Goal: Task Accomplishment & Management: Use online tool/utility

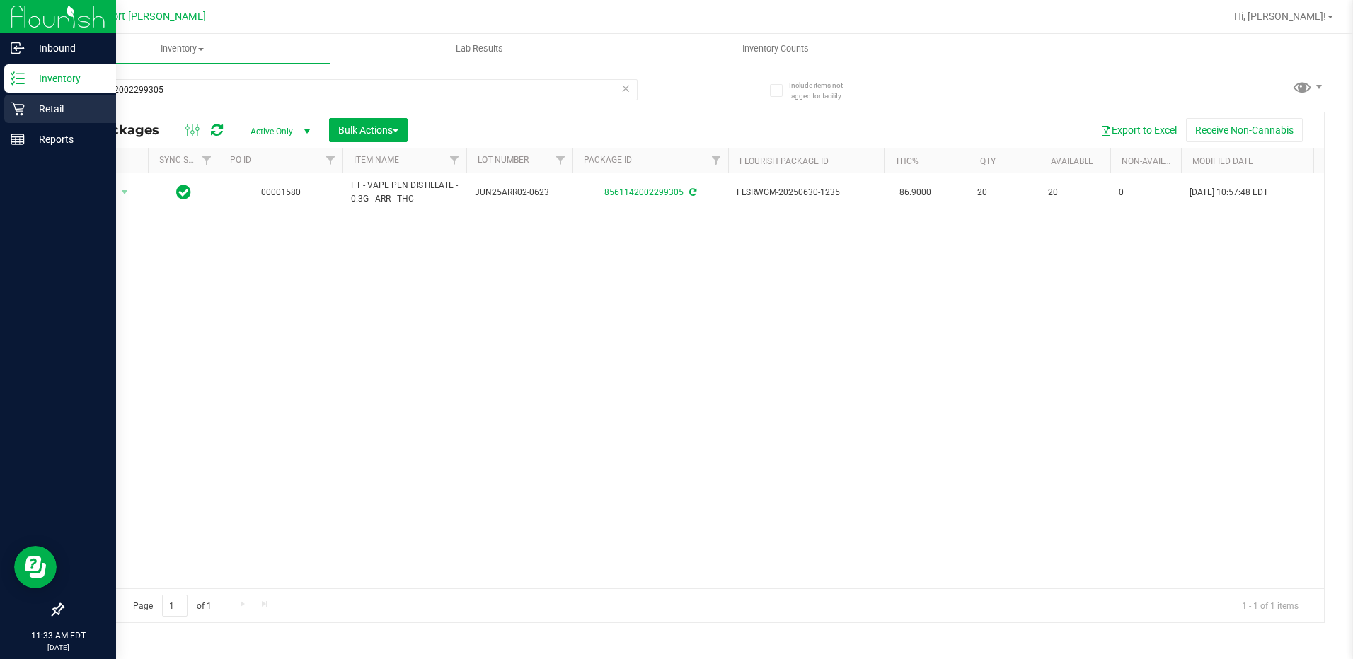
click at [16, 103] on icon at bounding box center [18, 109] width 14 height 14
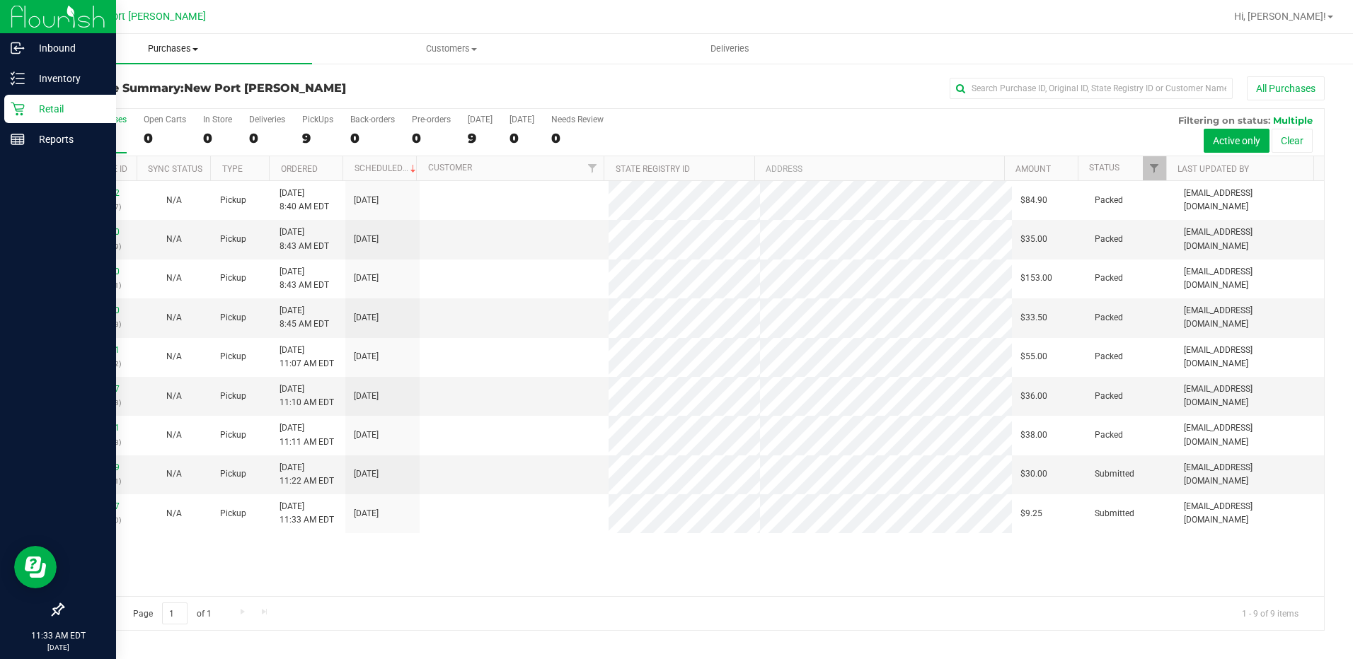
click at [183, 52] on span "Purchases" at bounding box center [173, 48] width 278 height 13
click at [171, 100] on li "Fulfillment" at bounding box center [173, 102] width 278 height 17
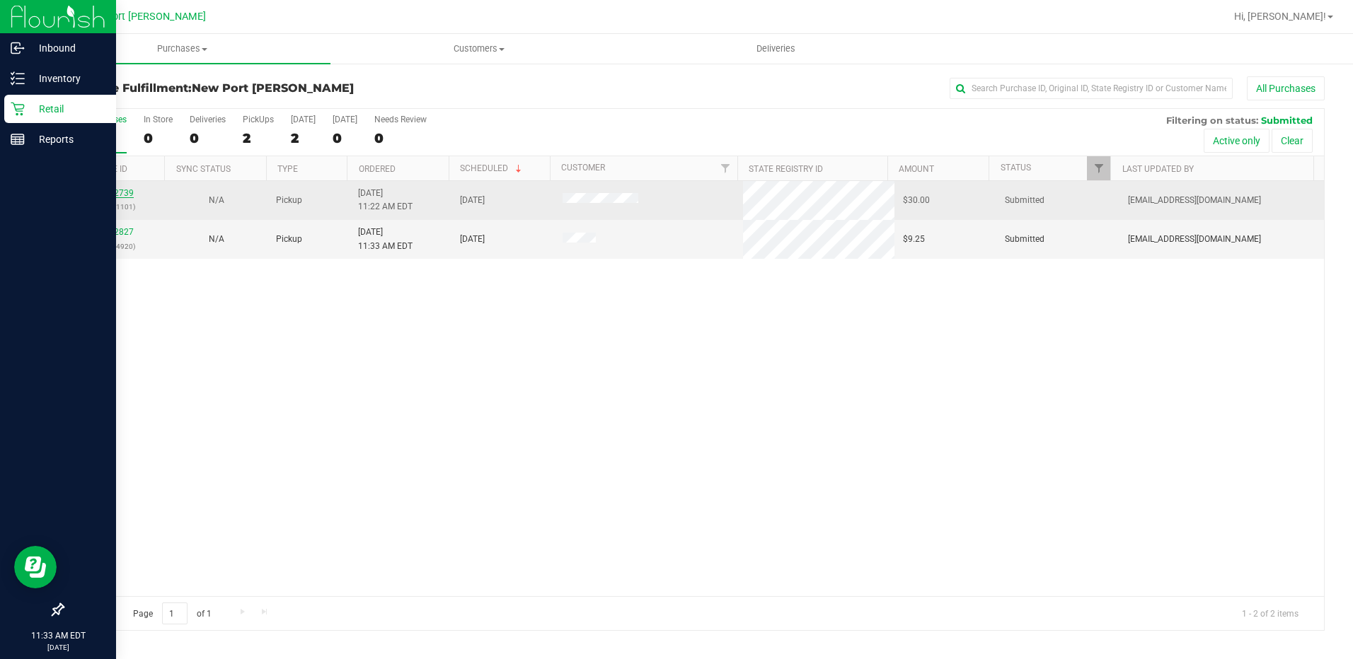
click at [124, 188] on link "12002739" at bounding box center [114, 193] width 40 height 10
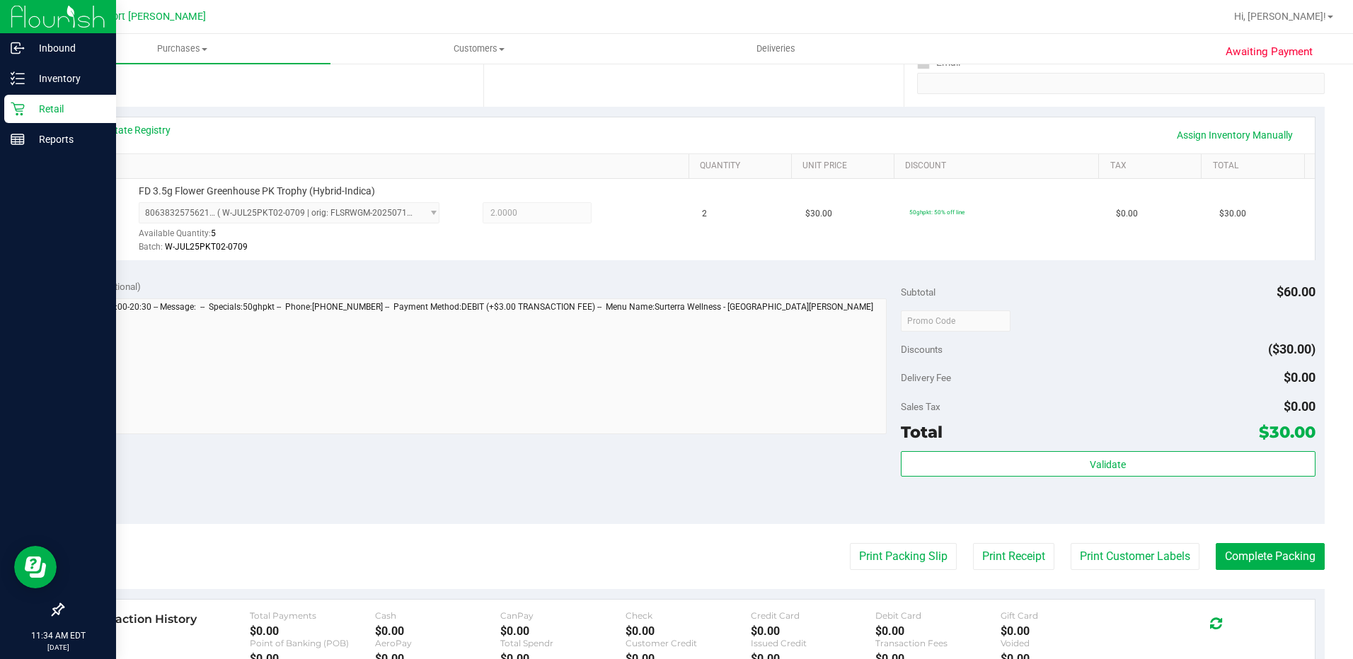
scroll to position [283, 0]
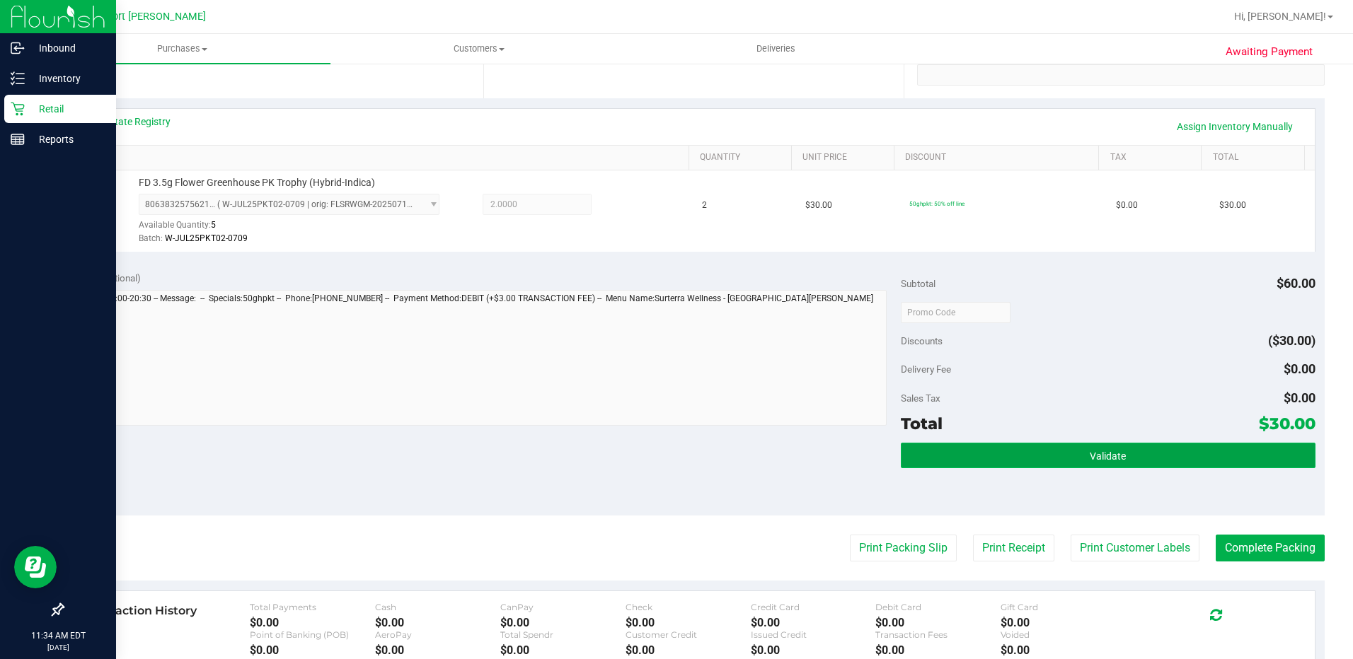
click at [1015, 467] on button "Validate" at bounding box center [1108, 455] width 415 height 25
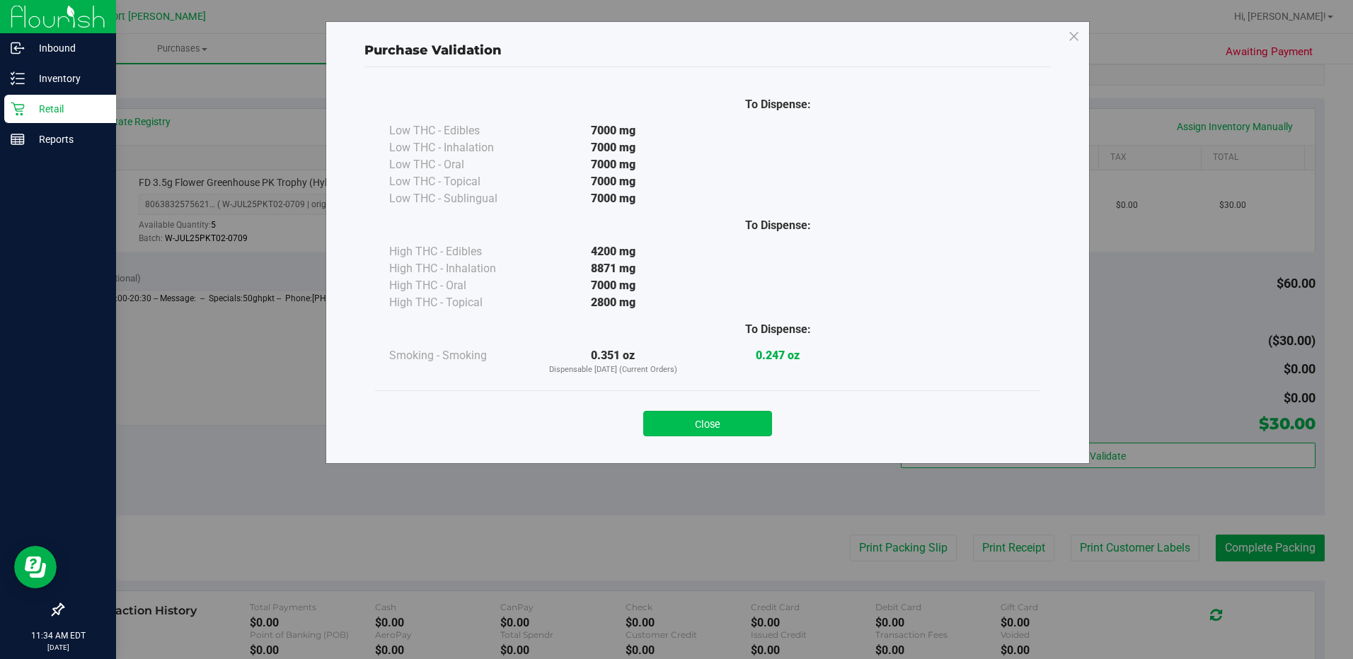
click at [716, 422] on button "Close" at bounding box center [707, 423] width 129 height 25
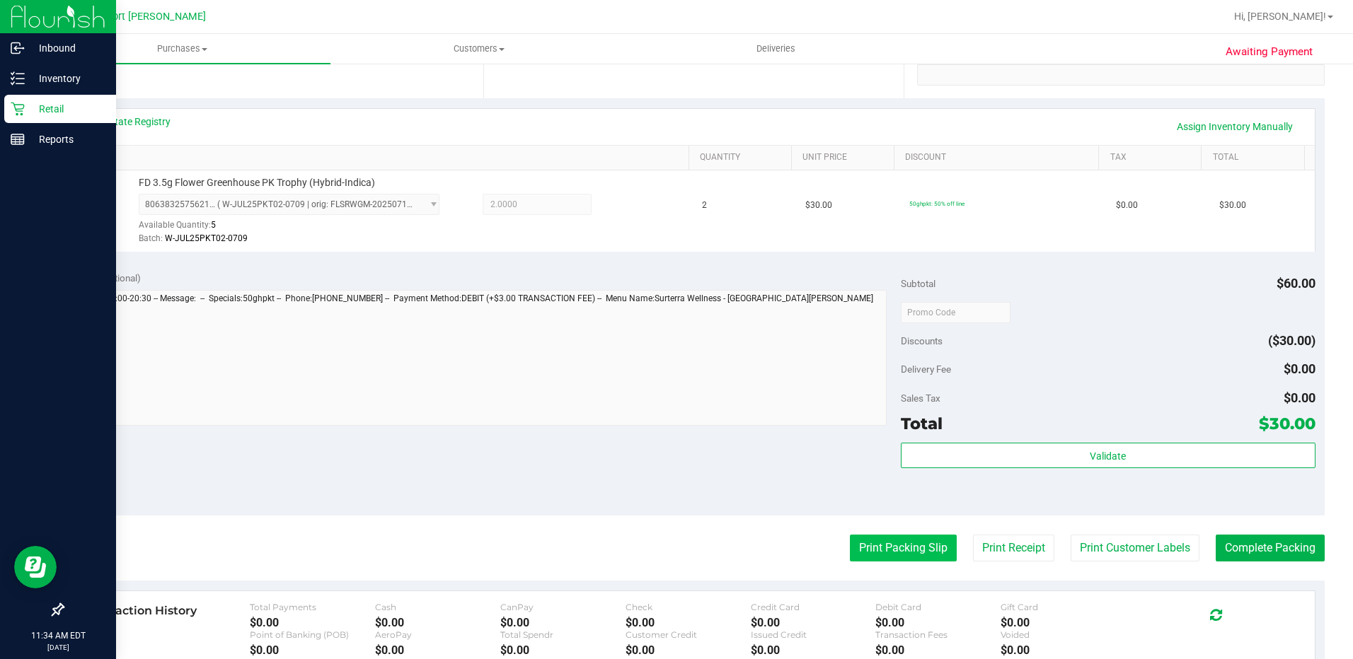
click at [880, 555] on button "Print Packing Slip" at bounding box center [903, 548] width 107 height 27
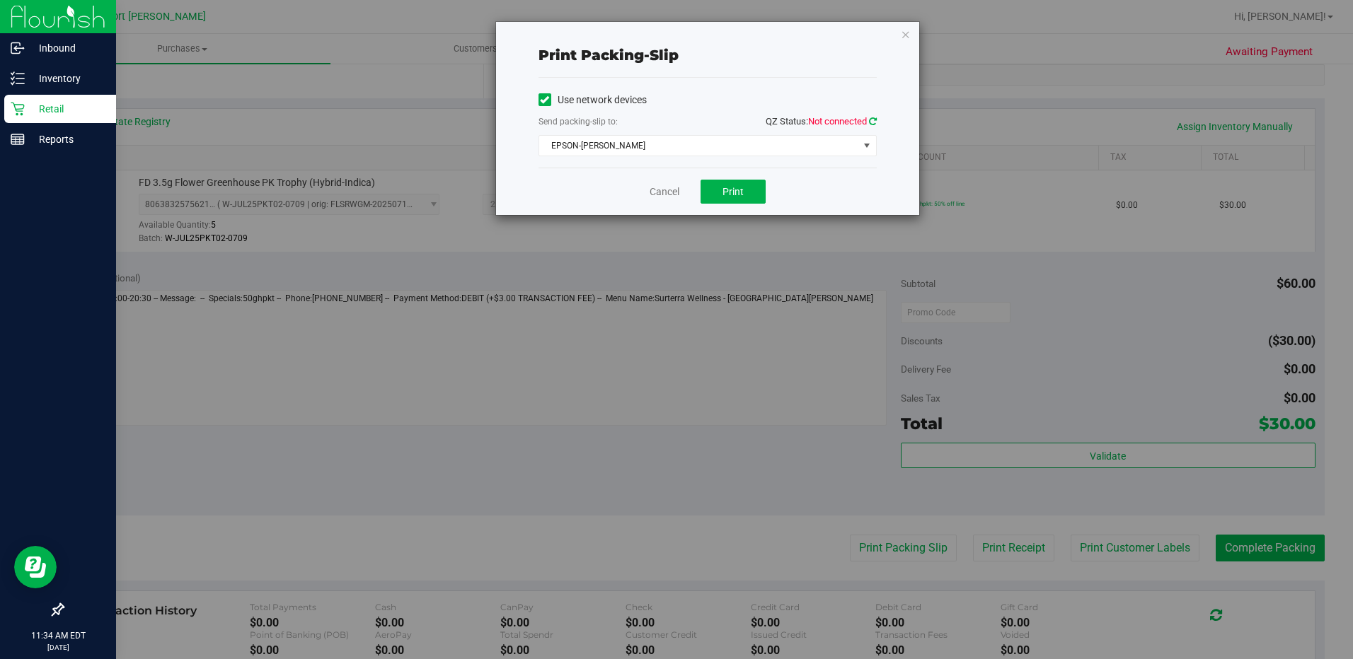
click at [875, 119] on icon at bounding box center [873, 121] width 8 height 9
click at [739, 192] on span "Print" at bounding box center [732, 191] width 21 height 11
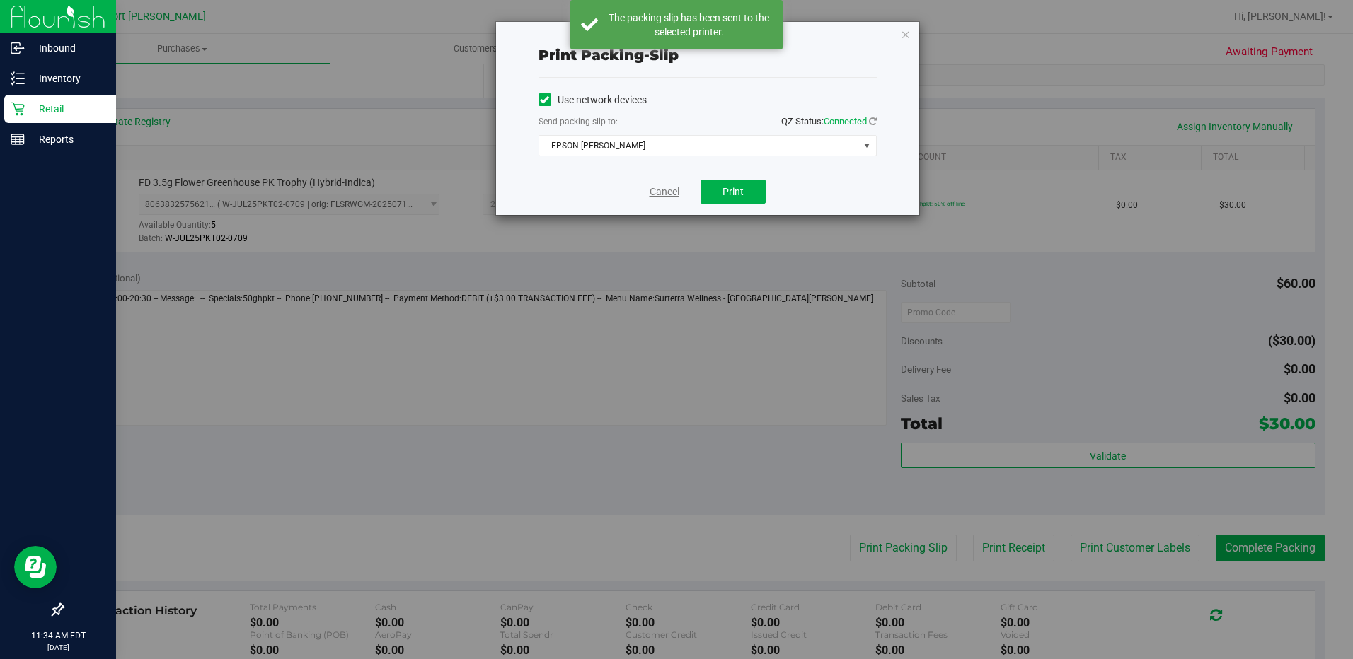
click at [664, 192] on link "Cancel" at bounding box center [665, 192] width 30 height 15
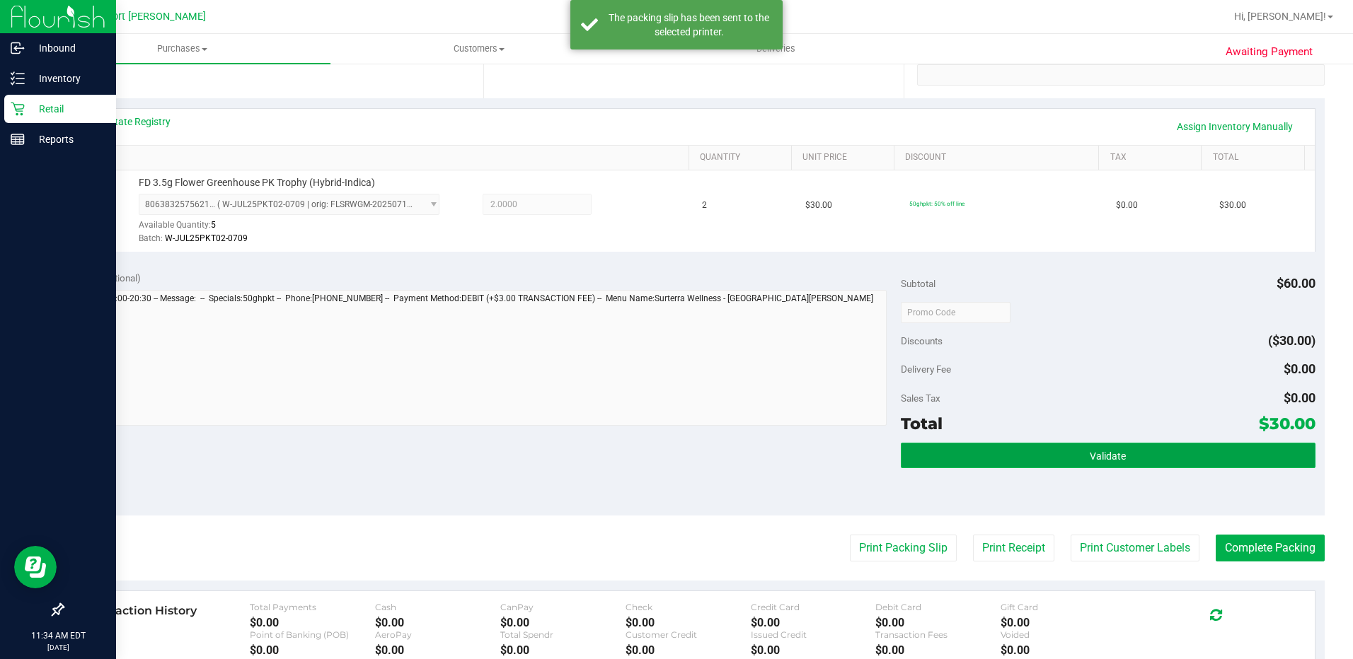
click at [982, 454] on button "Validate" at bounding box center [1108, 455] width 415 height 25
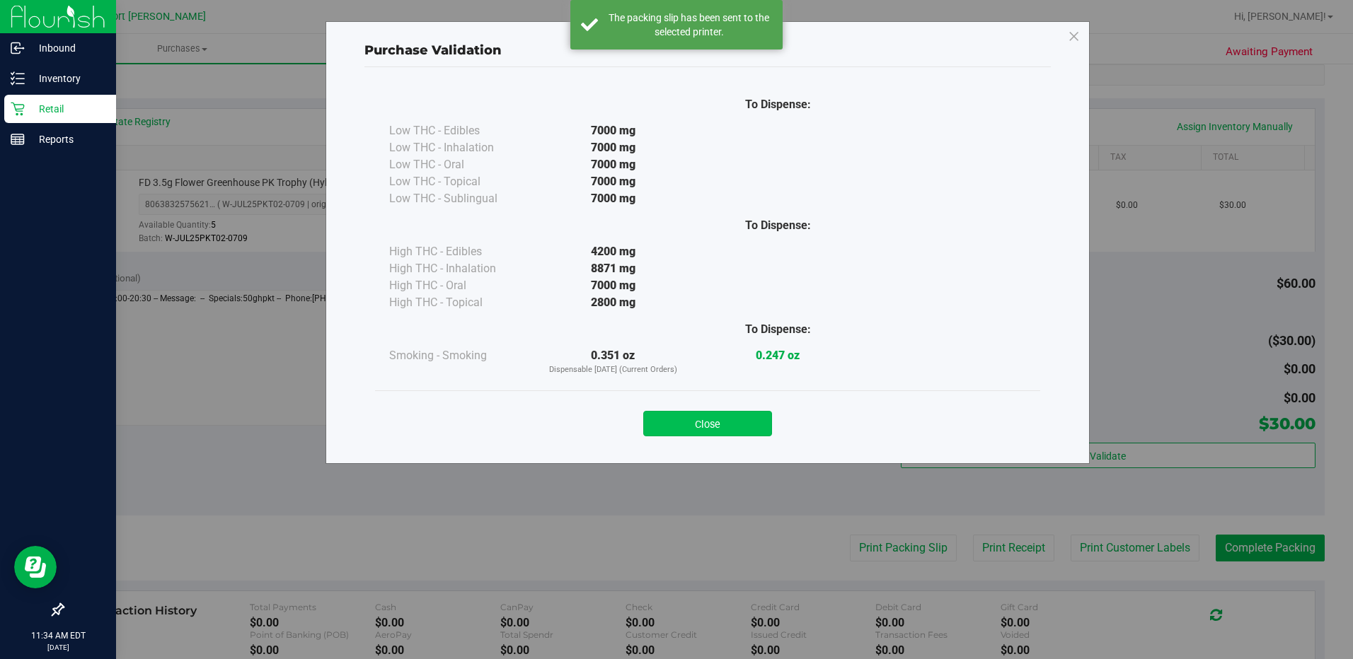
click at [720, 427] on button "Close" at bounding box center [707, 423] width 129 height 25
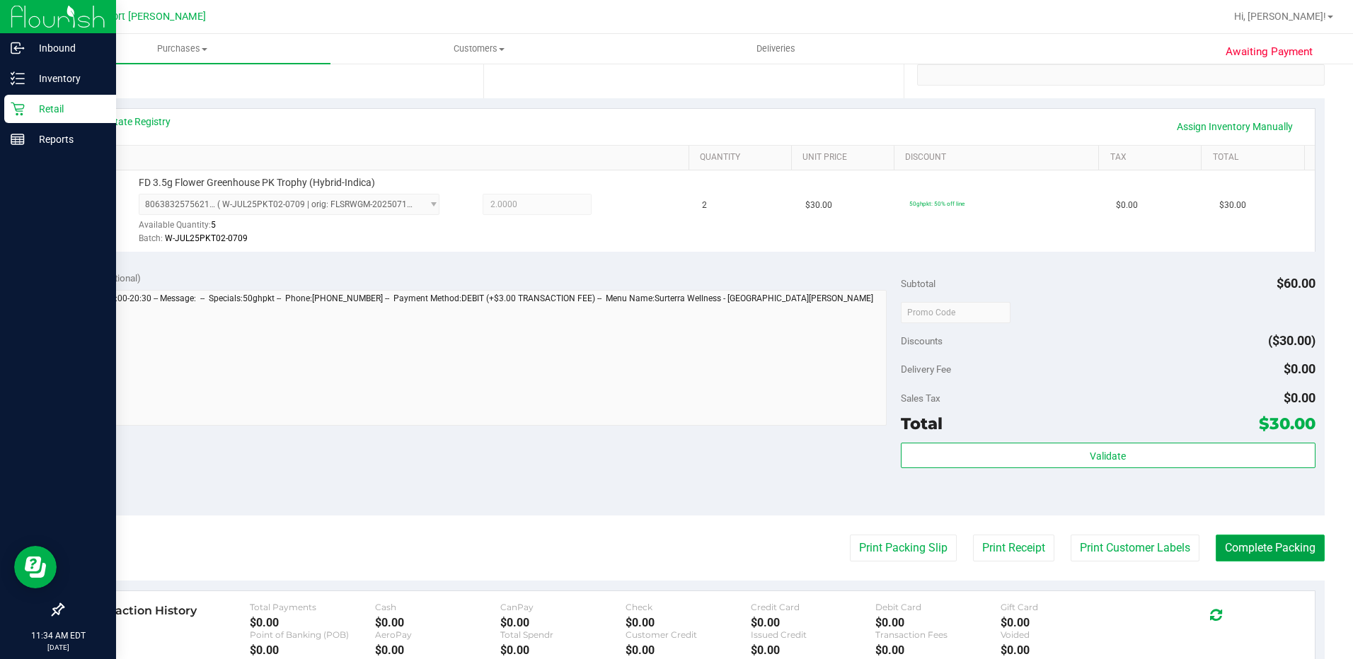
click at [1266, 548] on button "Complete Packing" at bounding box center [1270, 548] width 109 height 27
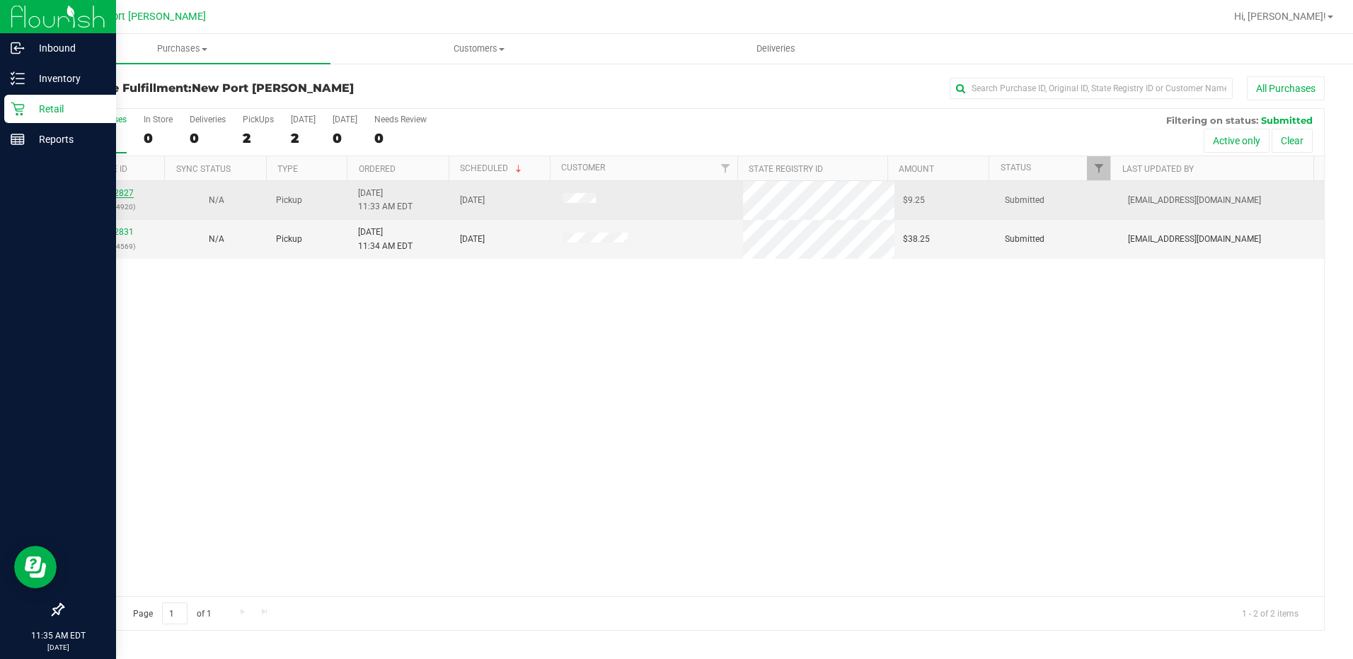
click at [118, 188] on link "12002827" at bounding box center [114, 193] width 40 height 10
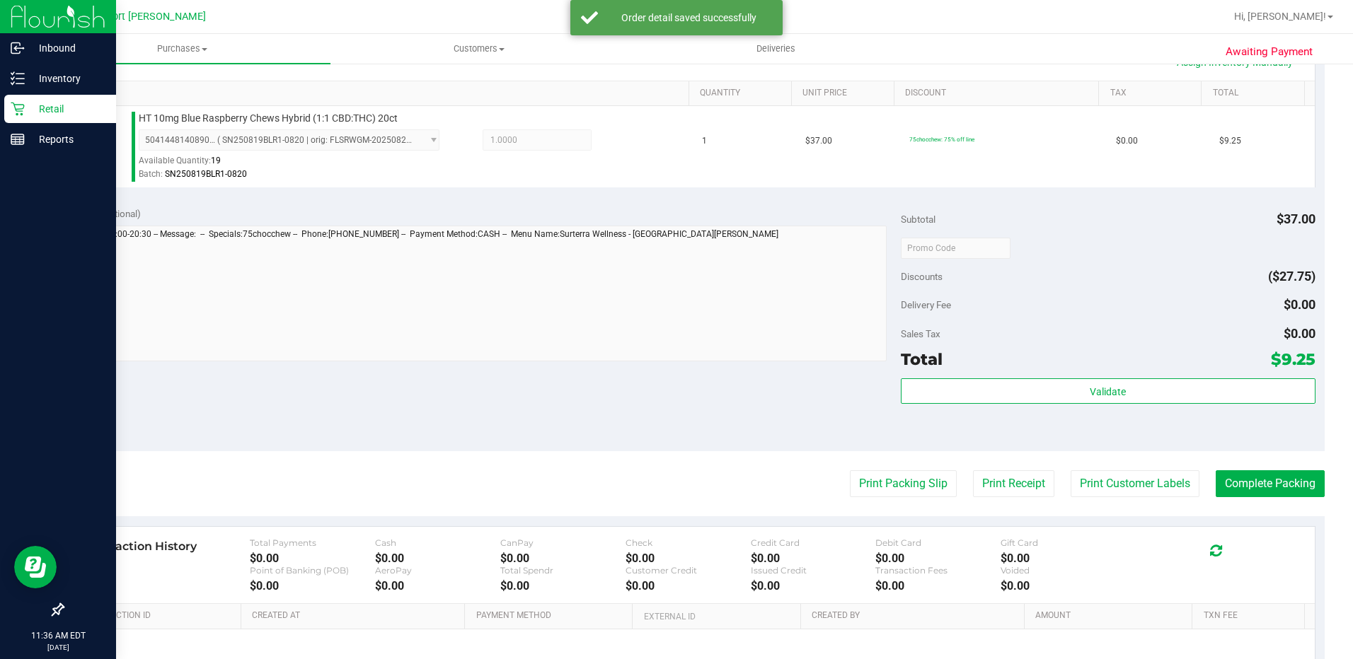
scroll to position [354, 0]
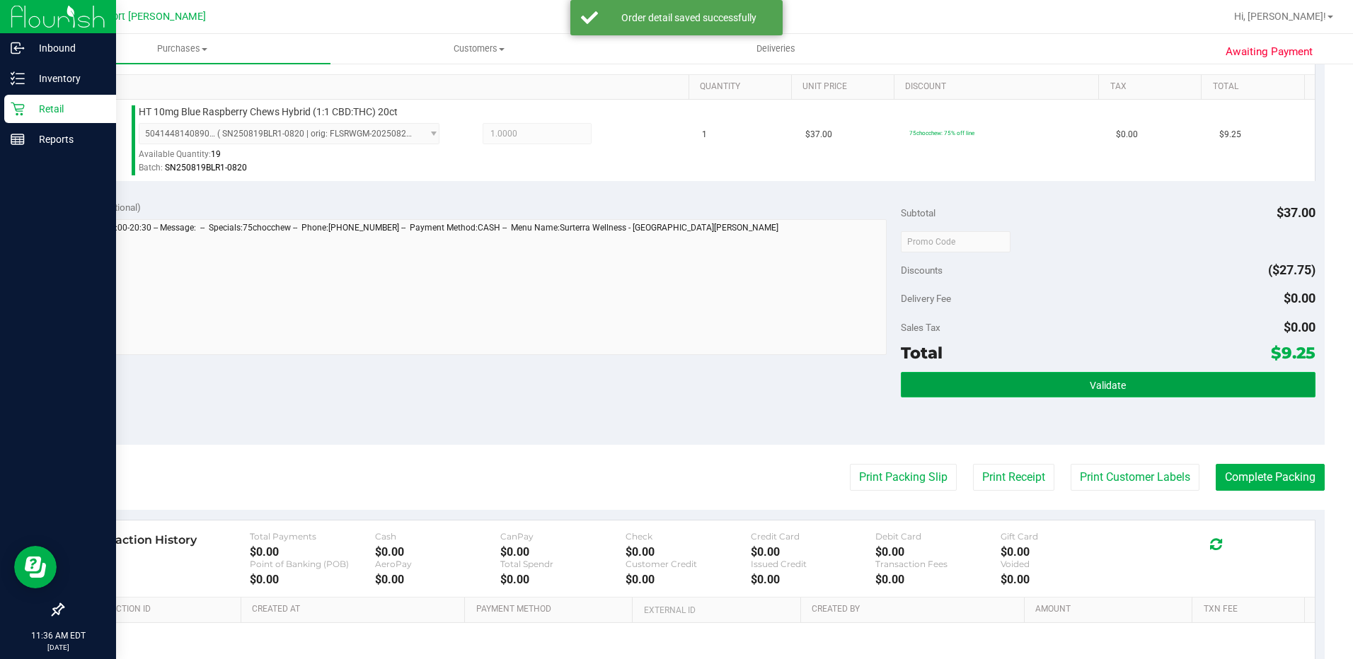
click at [1090, 388] on span "Validate" at bounding box center [1108, 385] width 36 height 11
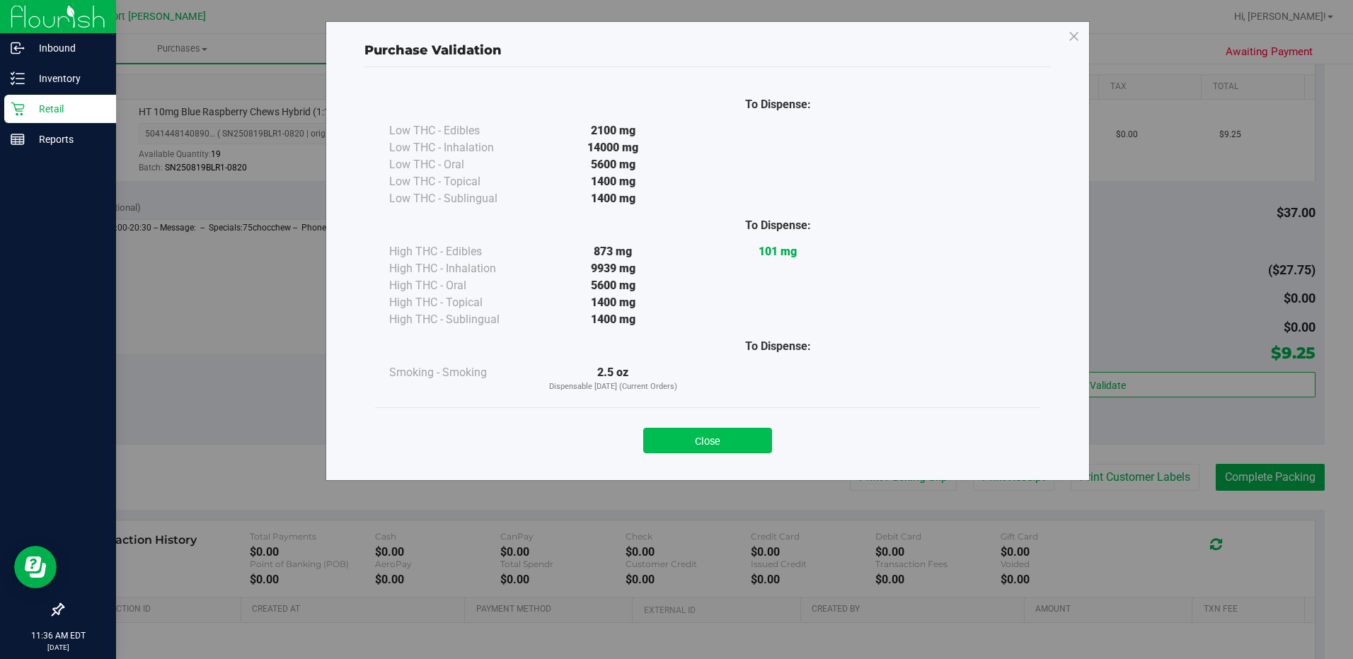
click at [714, 437] on button "Close" at bounding box center [707, 440] width 129 height 25
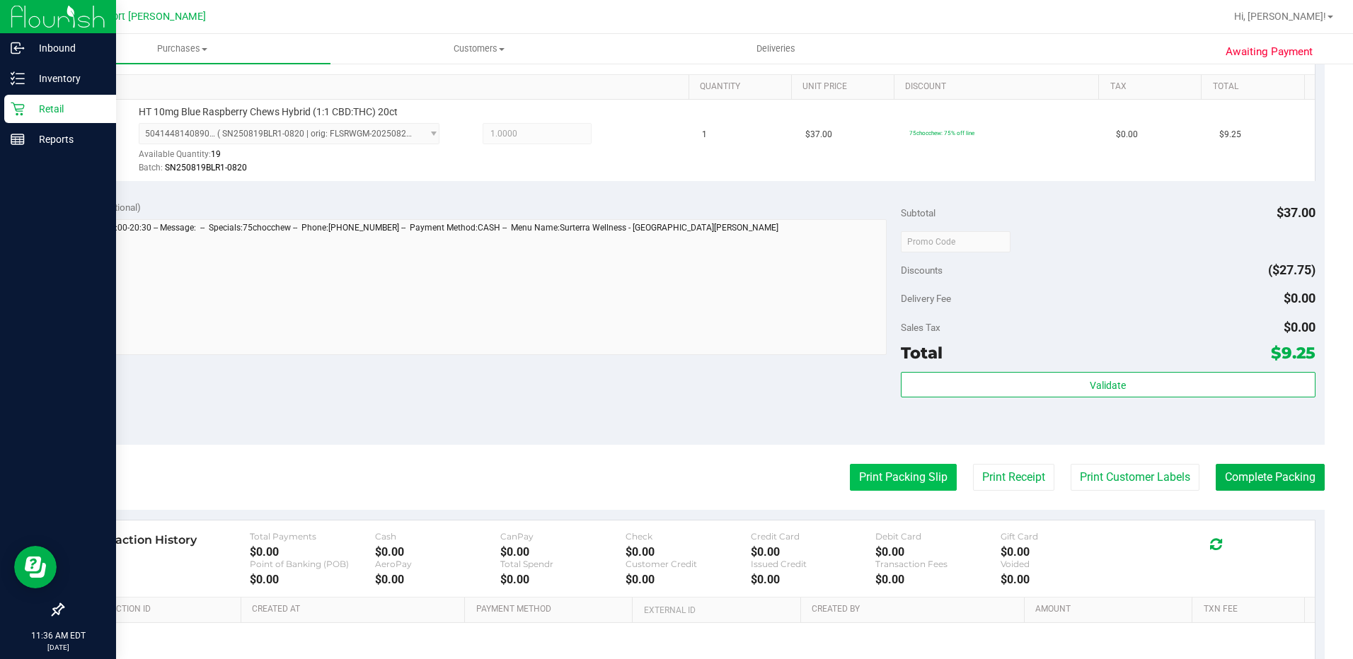
click at [871, 483] on button "Print Packing Slip" at bounding box center [903, 477] width 107 height 27
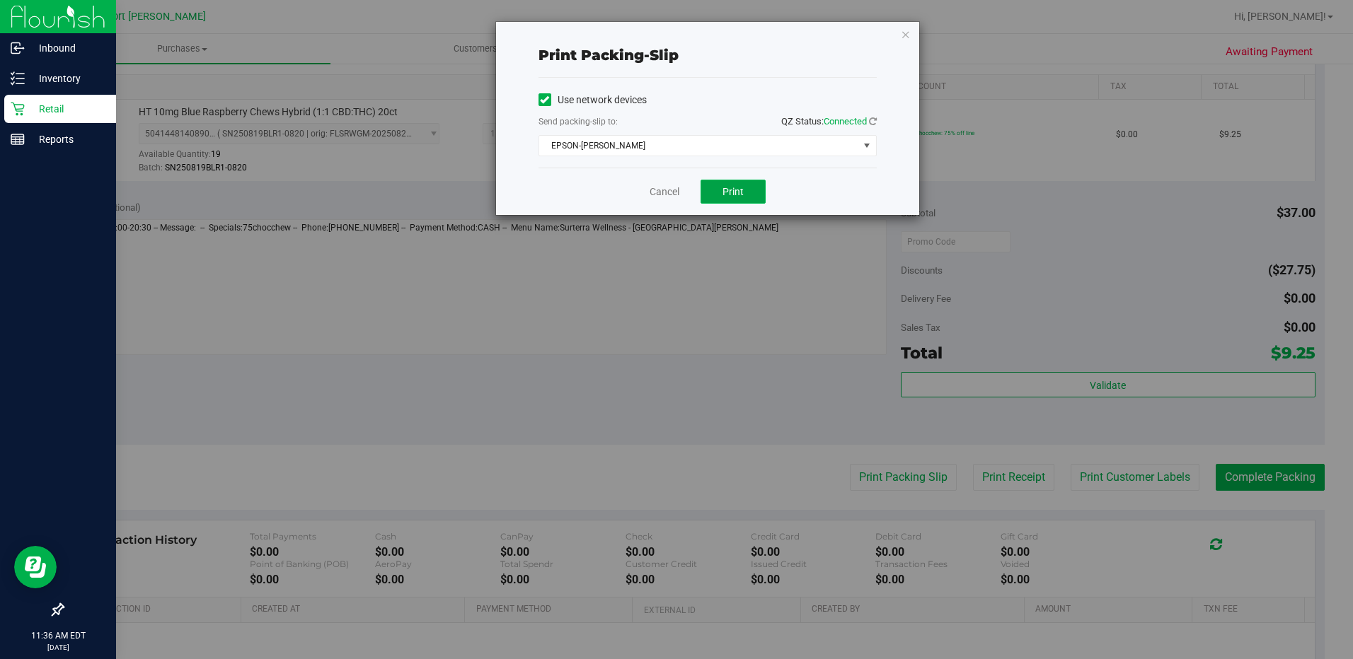
click at [742, 190] on span "Print" at bounding box center [732, 191] width 21 height 11
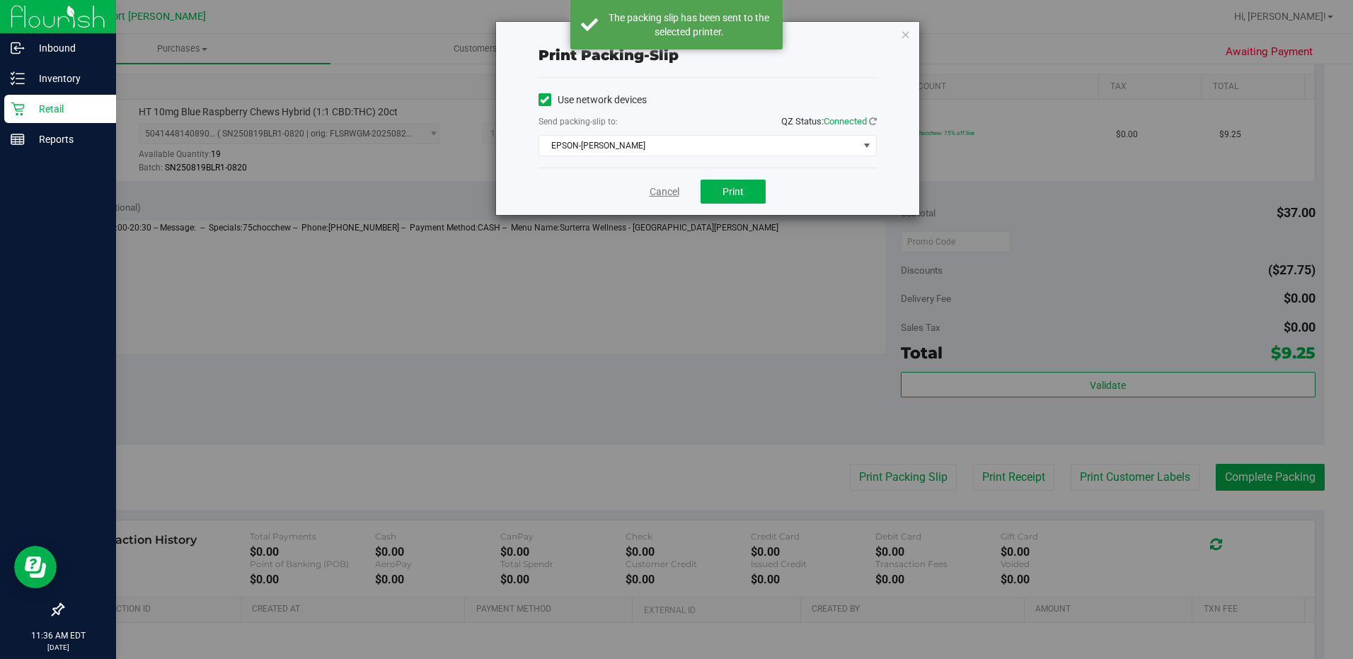
click at [664, 190] on link "Cancel" at bounding box center [665, 192] width 30 height 15
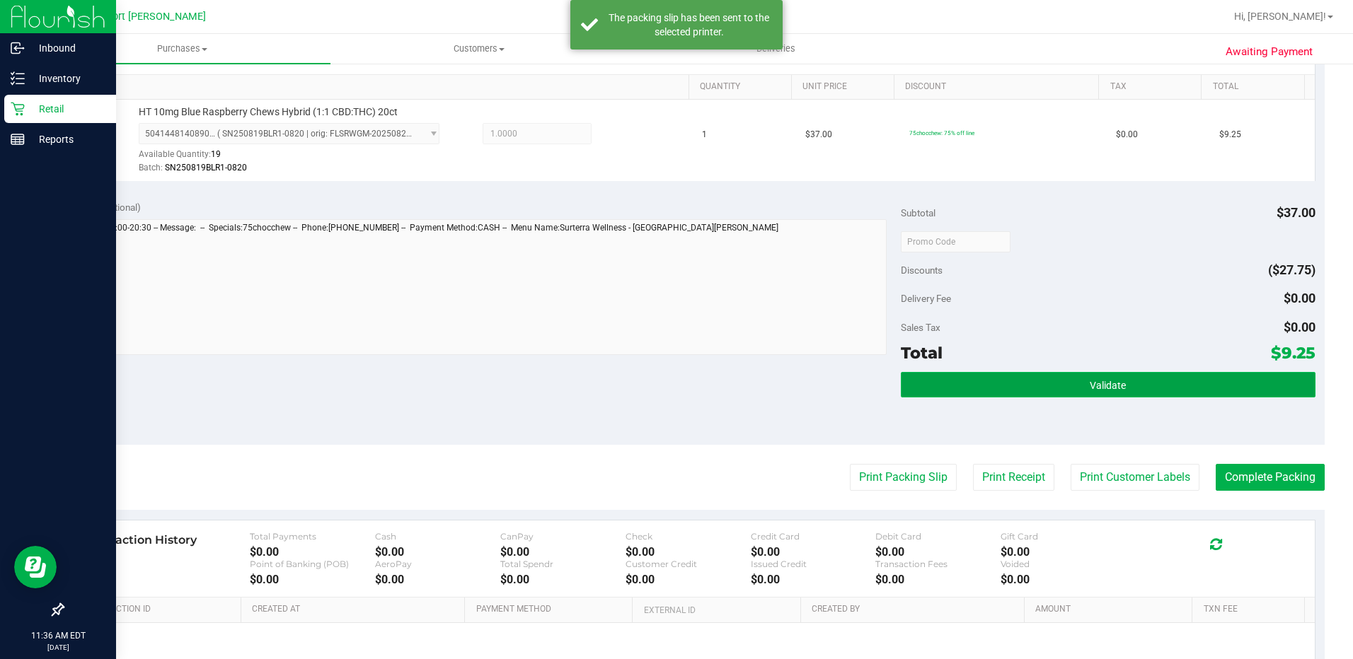
click at [995, 388] on button "Validate" at bounding box center [1108, 384] width 415 height 25
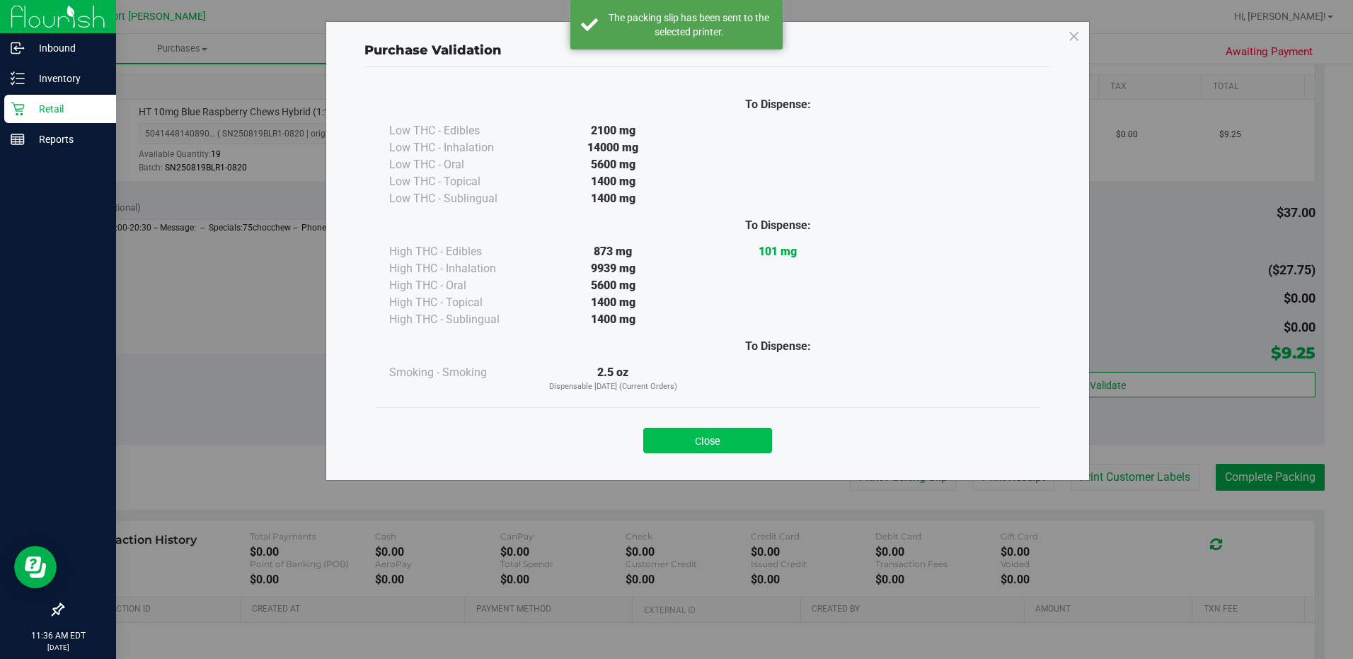
click at [732, 444] on button "Close" at bounding box center [707, 440] width 129 height 25
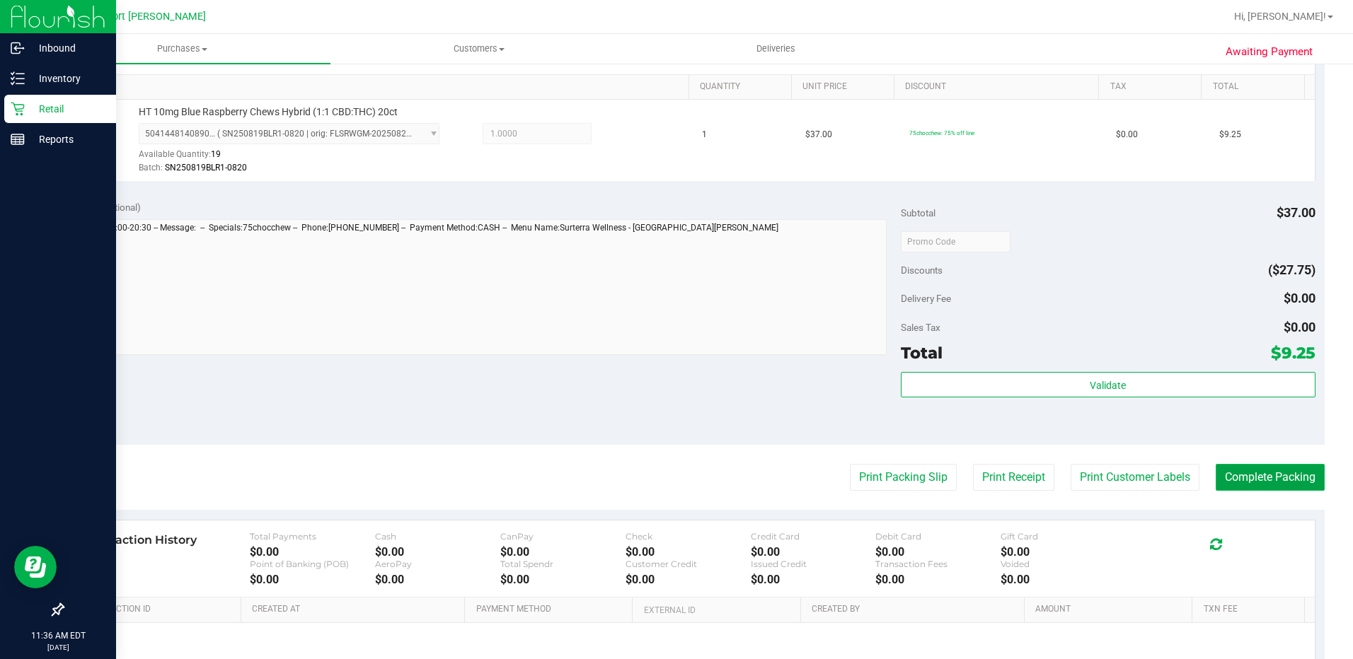
click at [1264, 473] on button "Complete Packing" at bounding box center [1270, 477] width 109 height 27
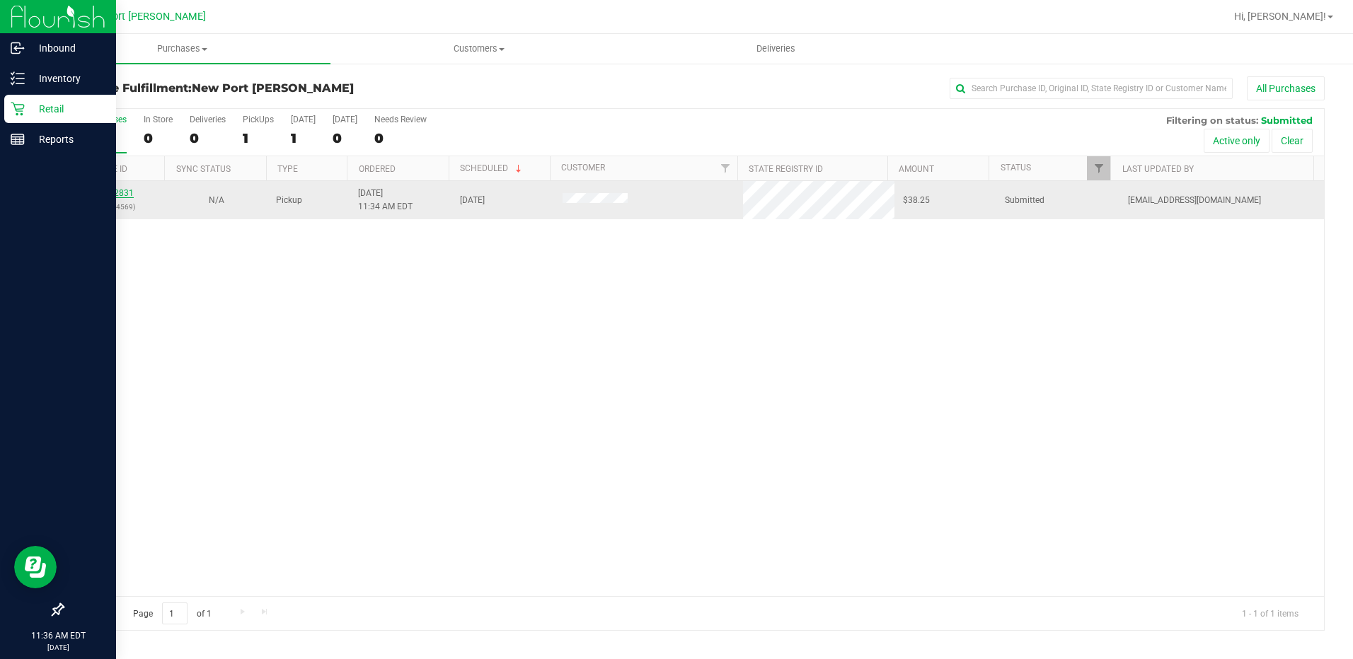
click at [110, 195] on link "12002831" at bounding box center [114, 193] width 40 height 10
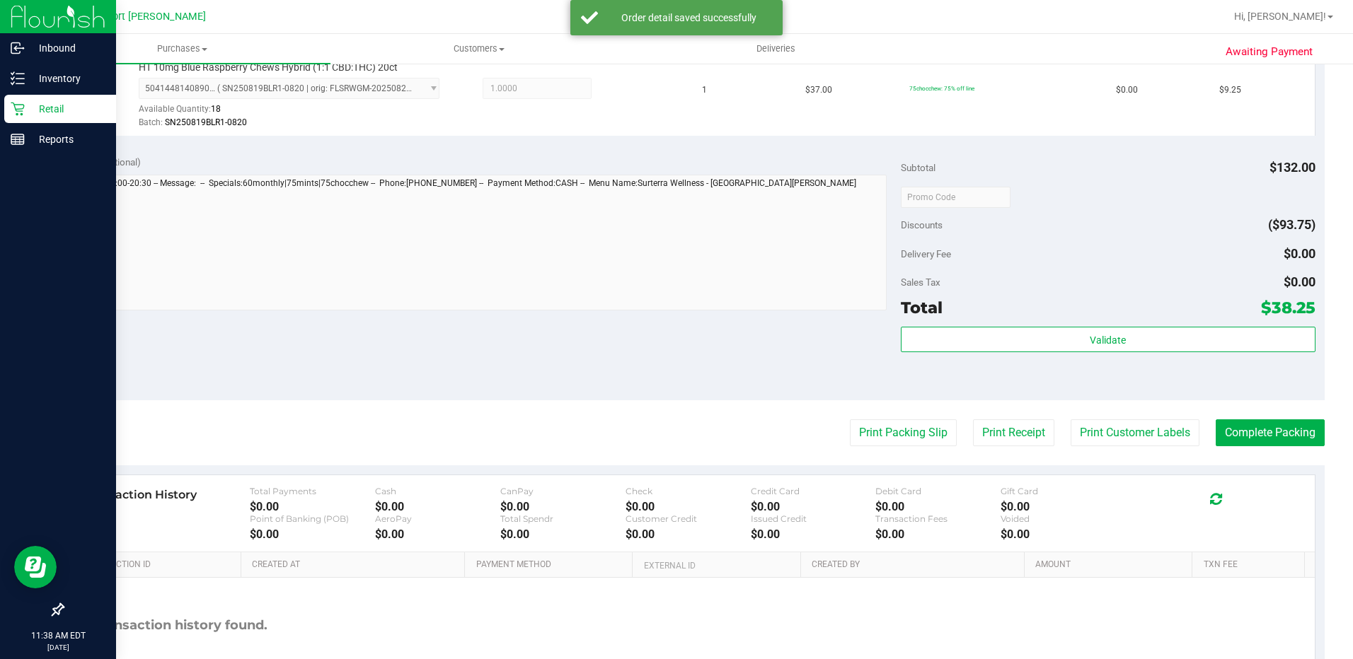
scroll to position [566, 0]
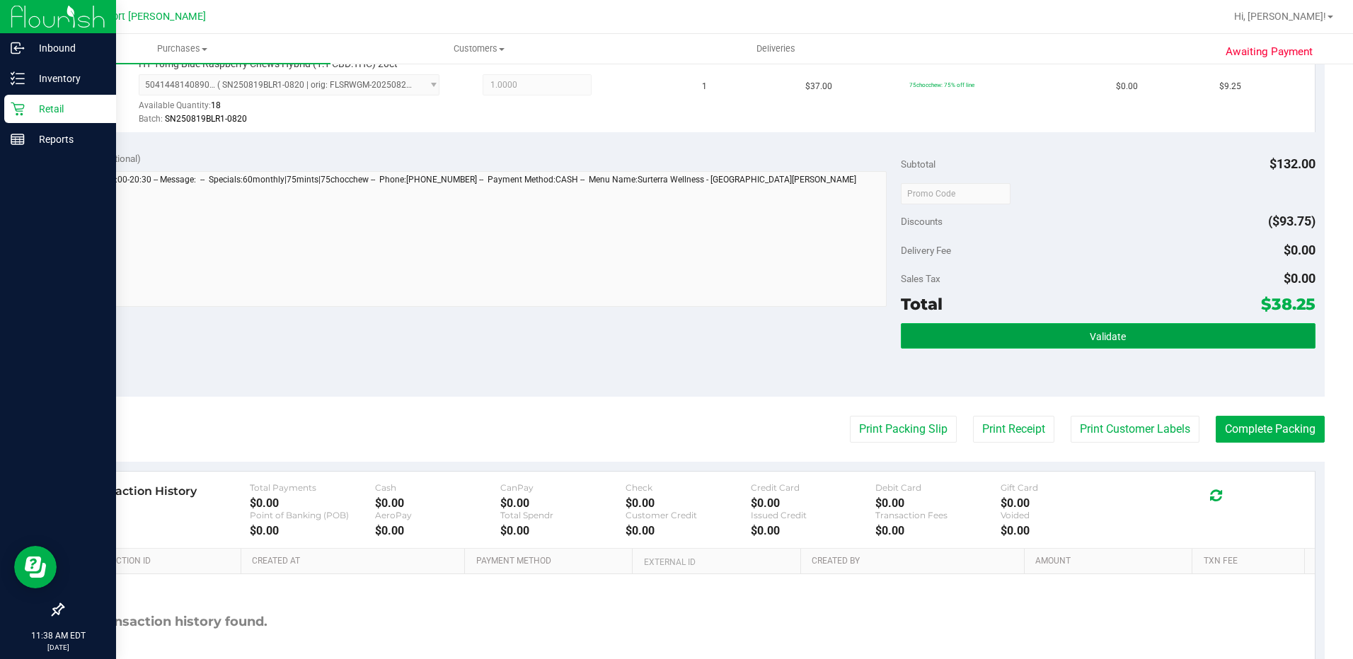
click at [1089, 345] on button "Validate" at bounding box center [1108, 335] width 415 height 25
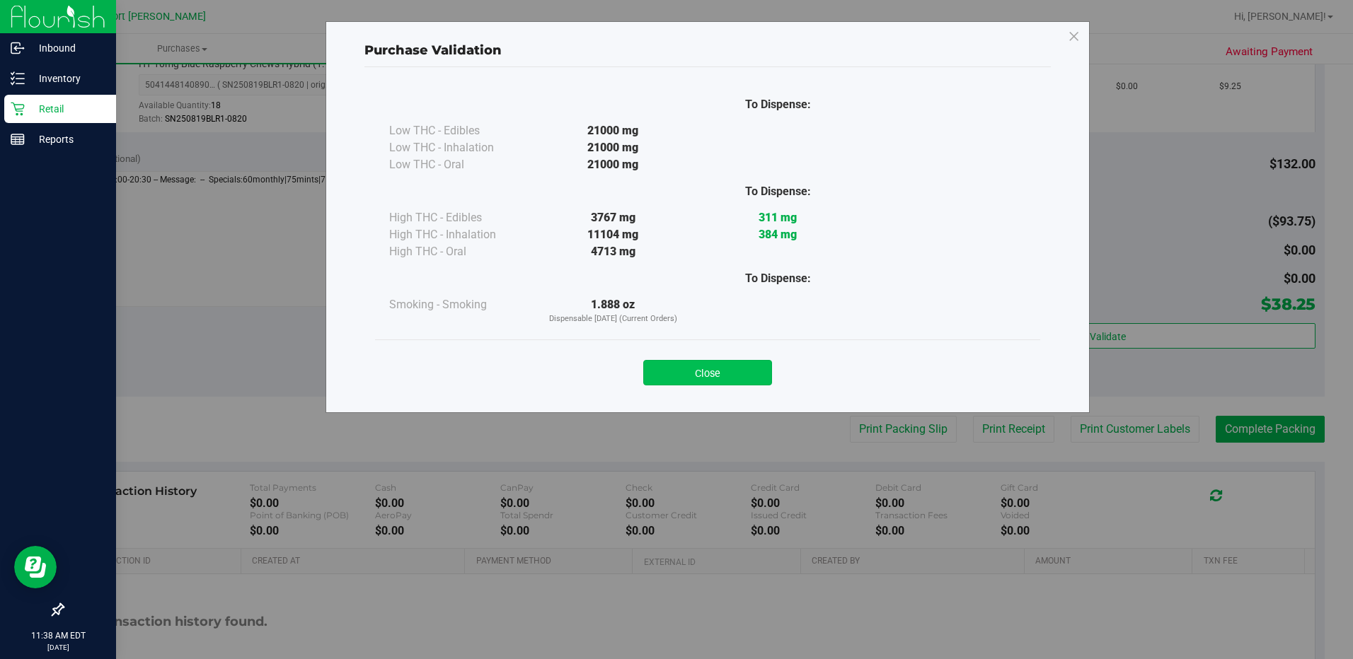
click at [712, 366] on button "Close" at bounding box center [707, 372] width 129 height 25
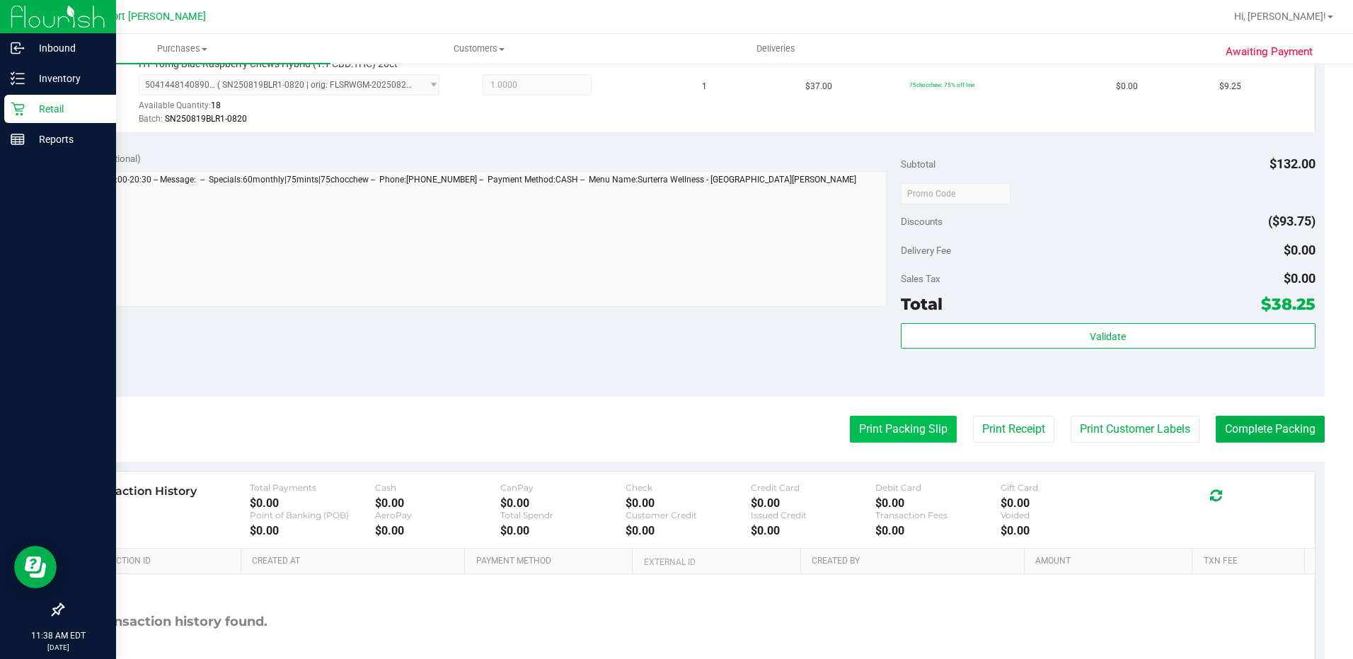
click at [913, 433] on button "Print Packing Slip" at bounding box center [903, 429] width 107 height 27
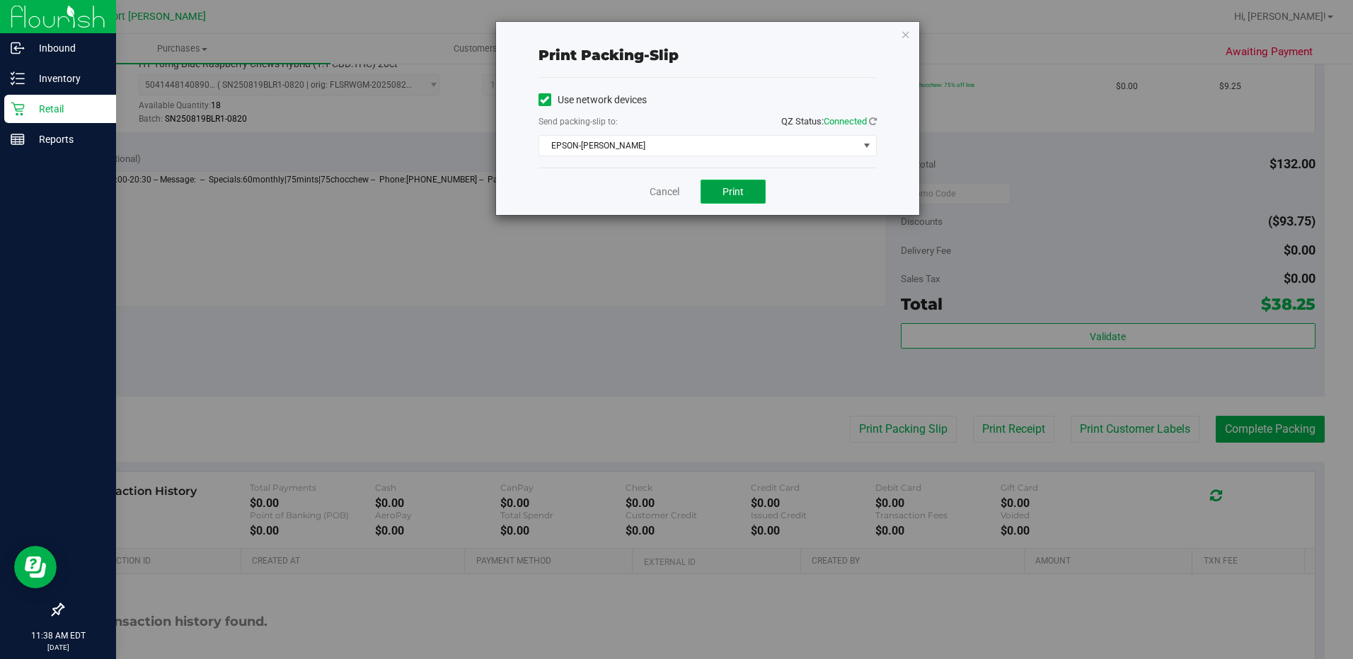
click at [742, 193] on span "Print" at bounding box center [732, 191] width 21 height 11
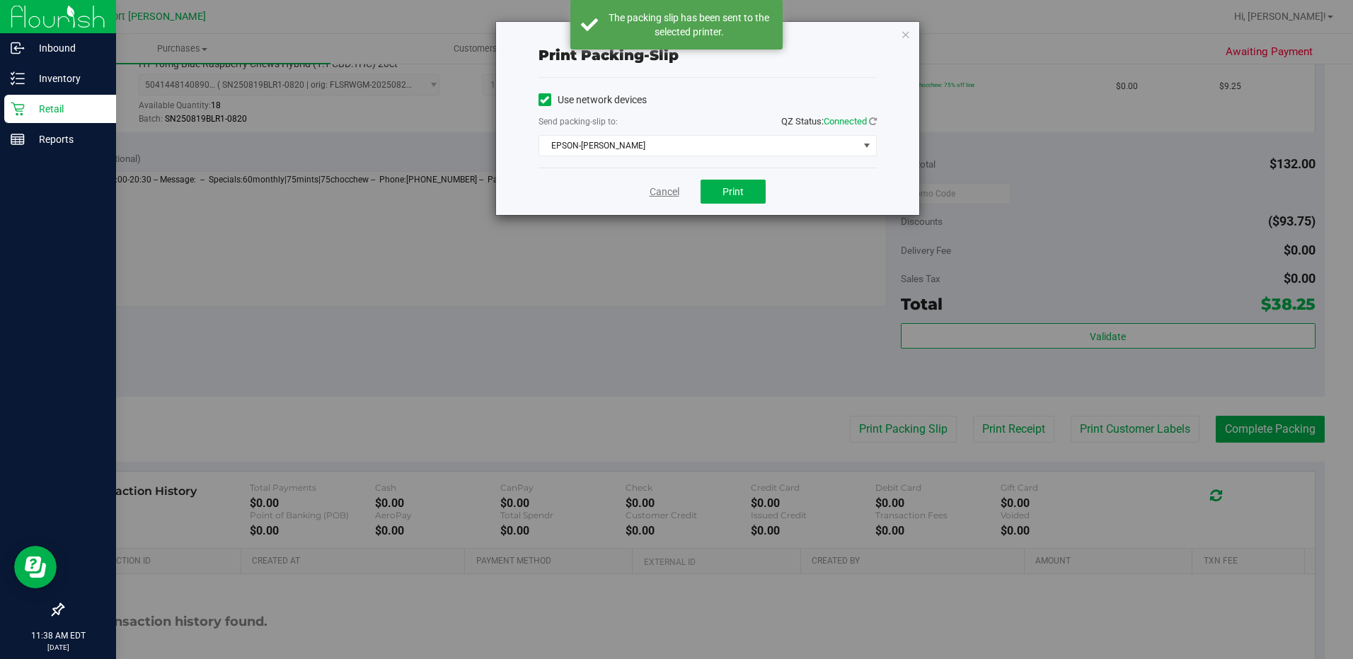
click at [666, 194] on link "Cancel" at bounding box center [665, 192] width 30 height 15
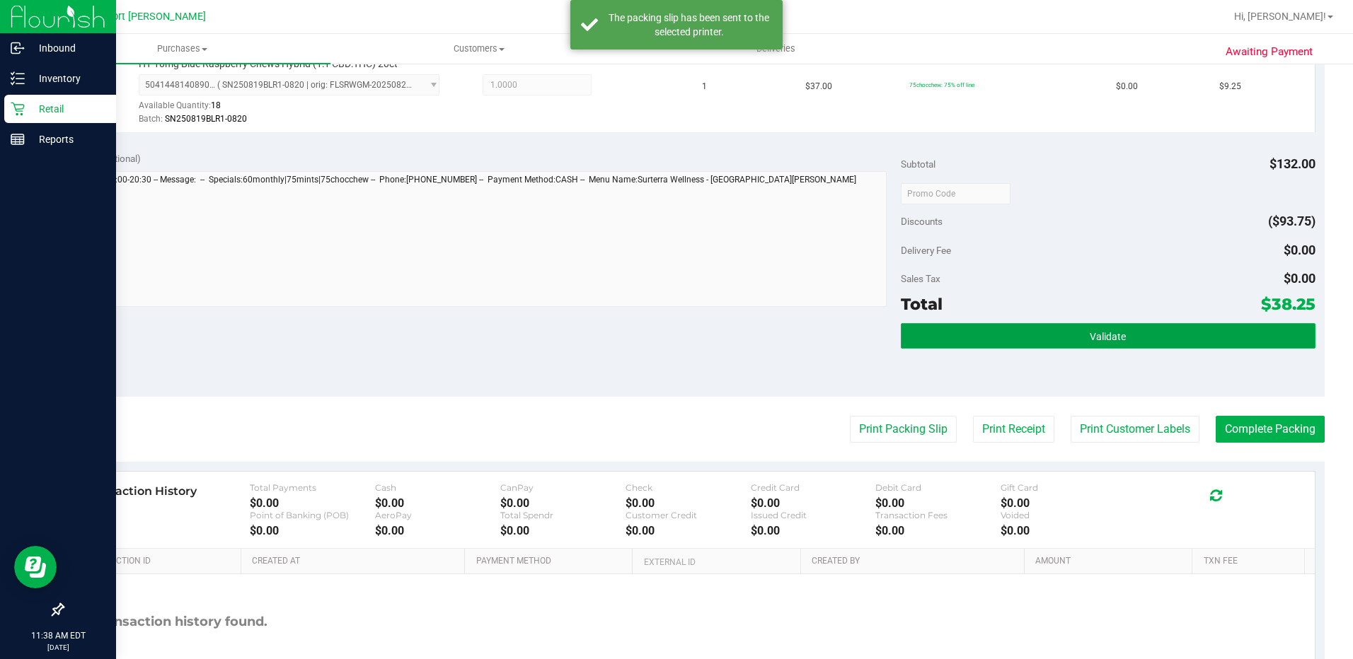
click at [1124, 334] on button "Validate" at bounding box center [1108, 335] width 415 height 25
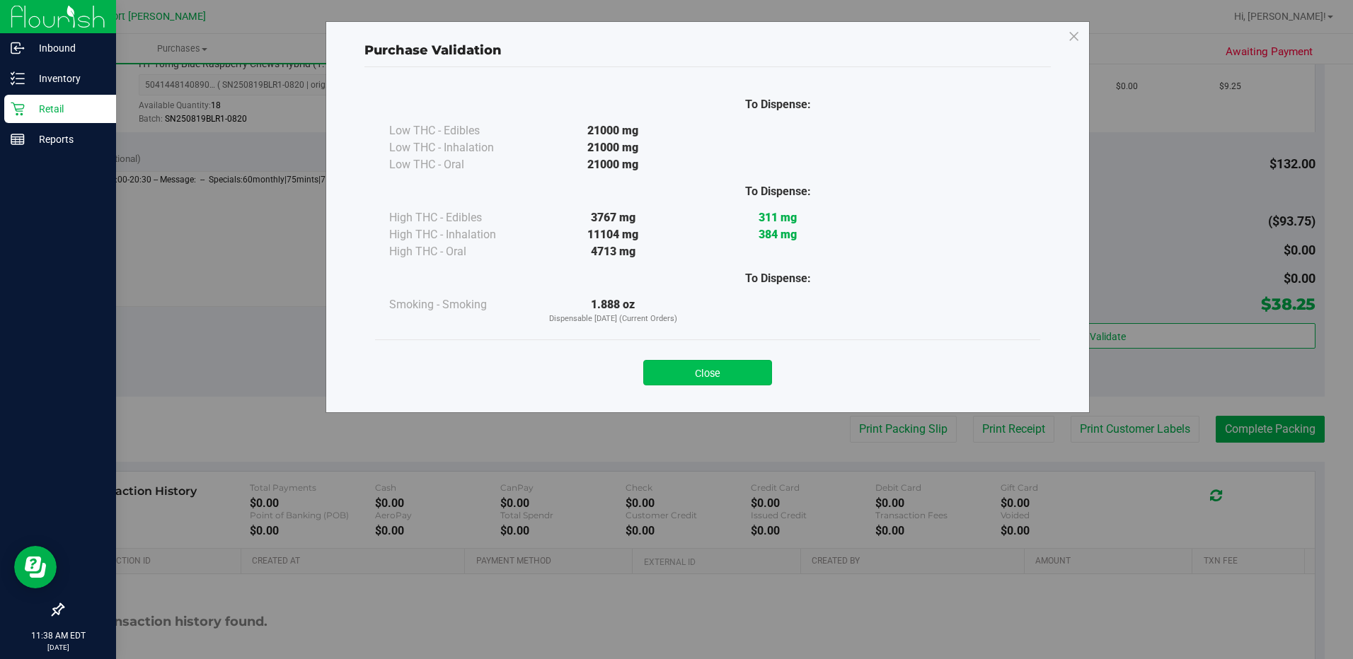
click at [741, 372] on button "Close" at bounding box center [707, 372] width 129 height 25
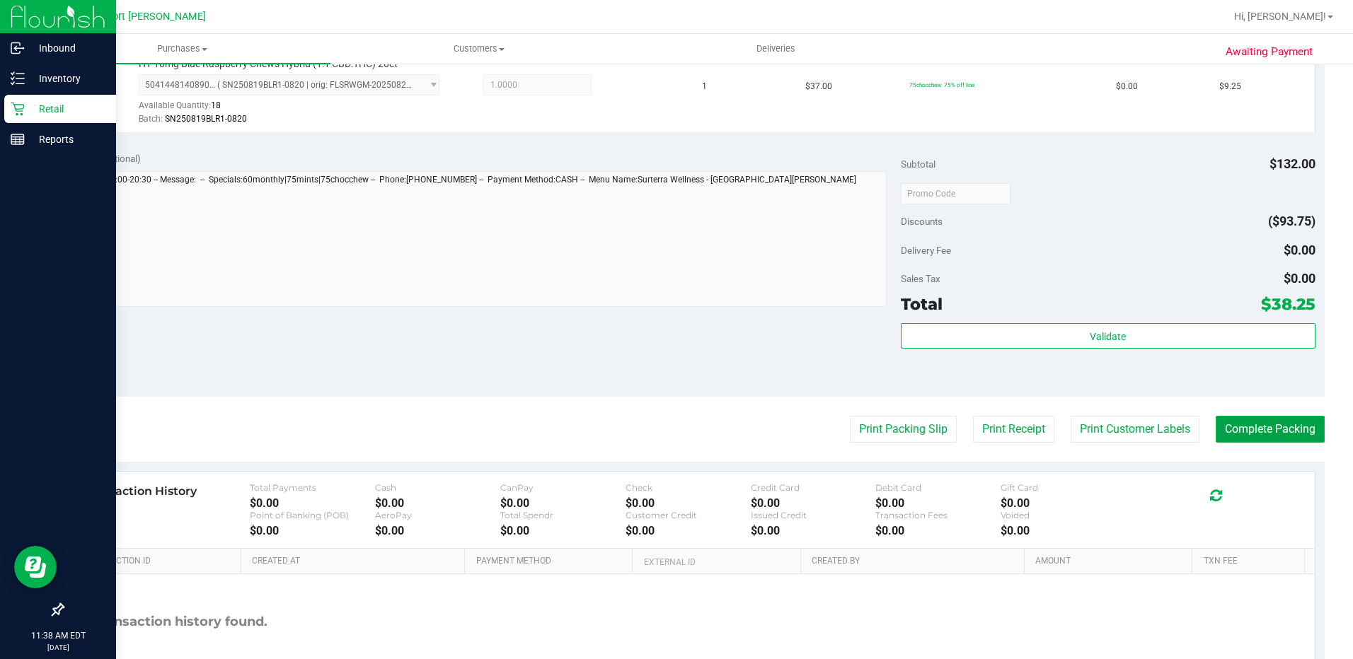
click at [1273, 423] on button "Complete Packing" at bounding box center [1270, 429] width 109 height 27
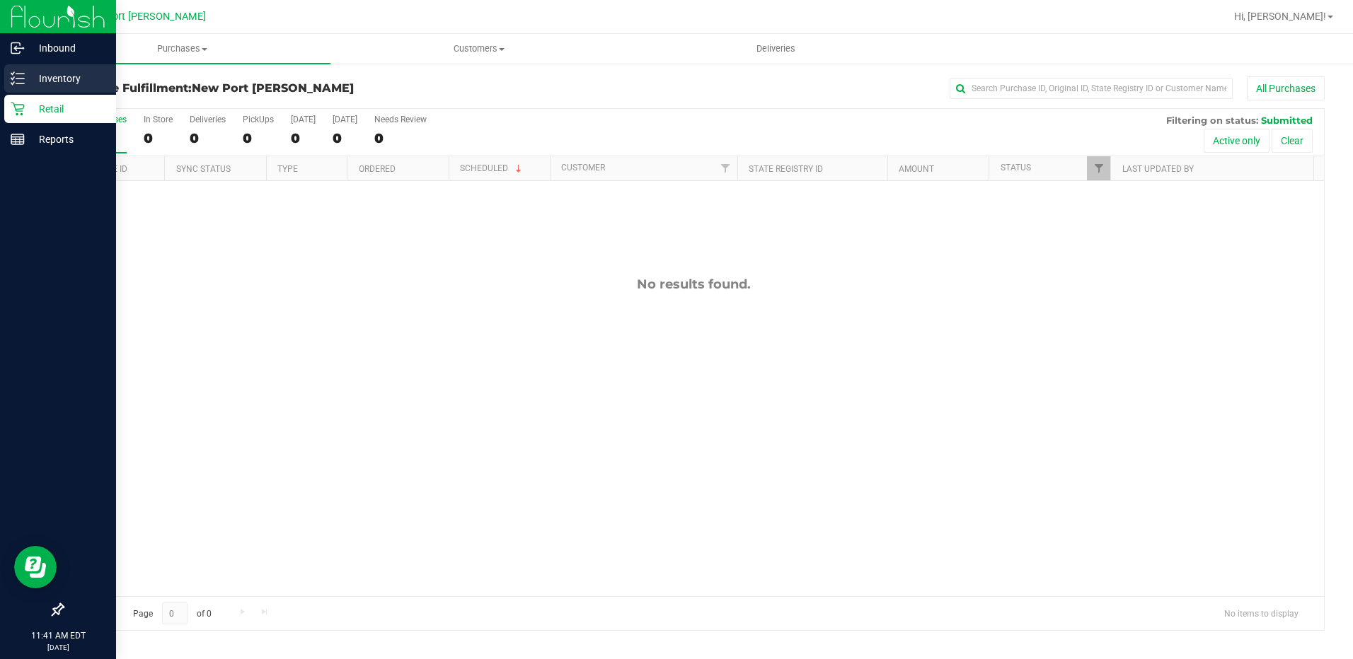
click at [19, 69] on div "Inventory" at bounding box center [60, 78] width 112 height 28
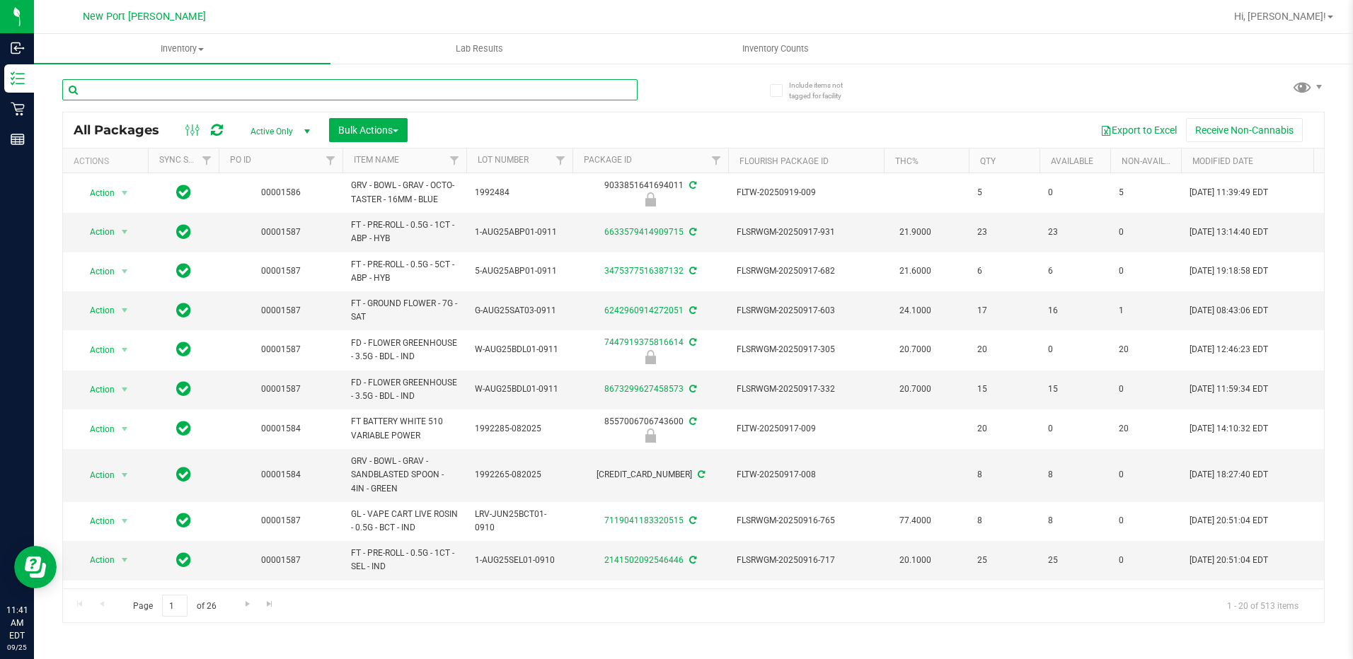
click at [129, 91] on input "text" at bounding box center [349, 89] width 575 height 21
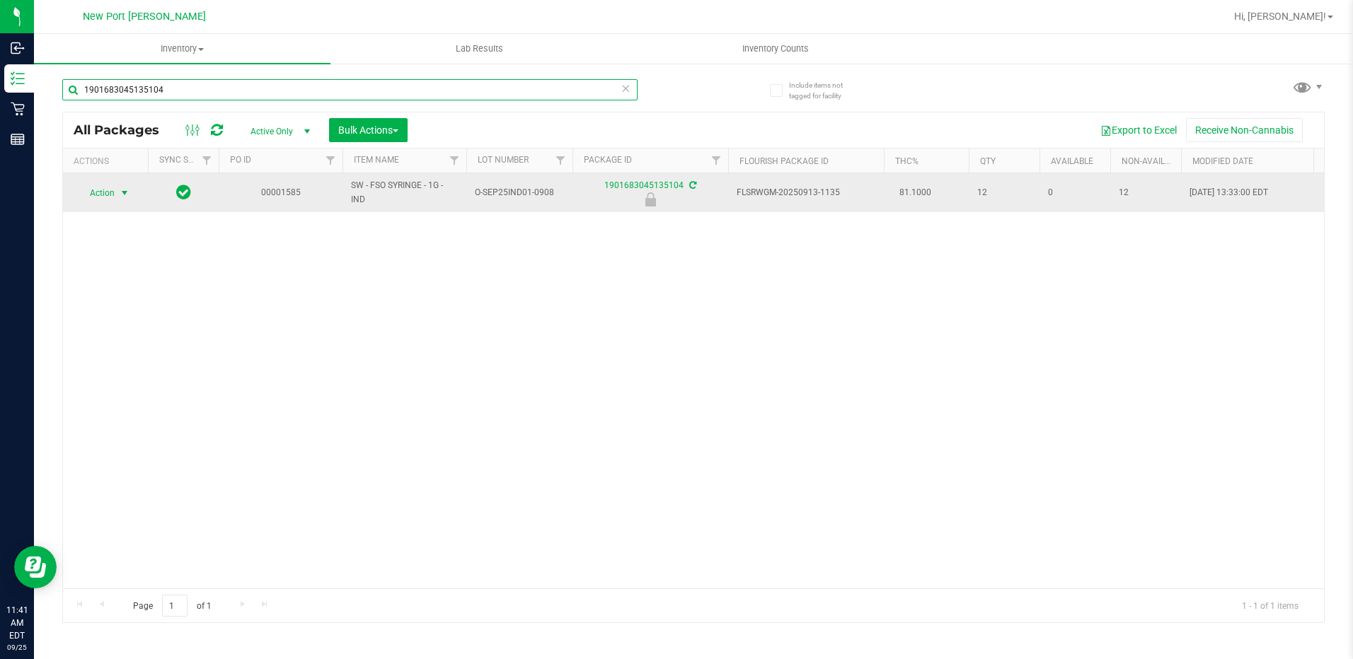
type input "1901683045135104"
click at [127, 192] on span "select" at bounding box center [124, 192] width 11 height 11
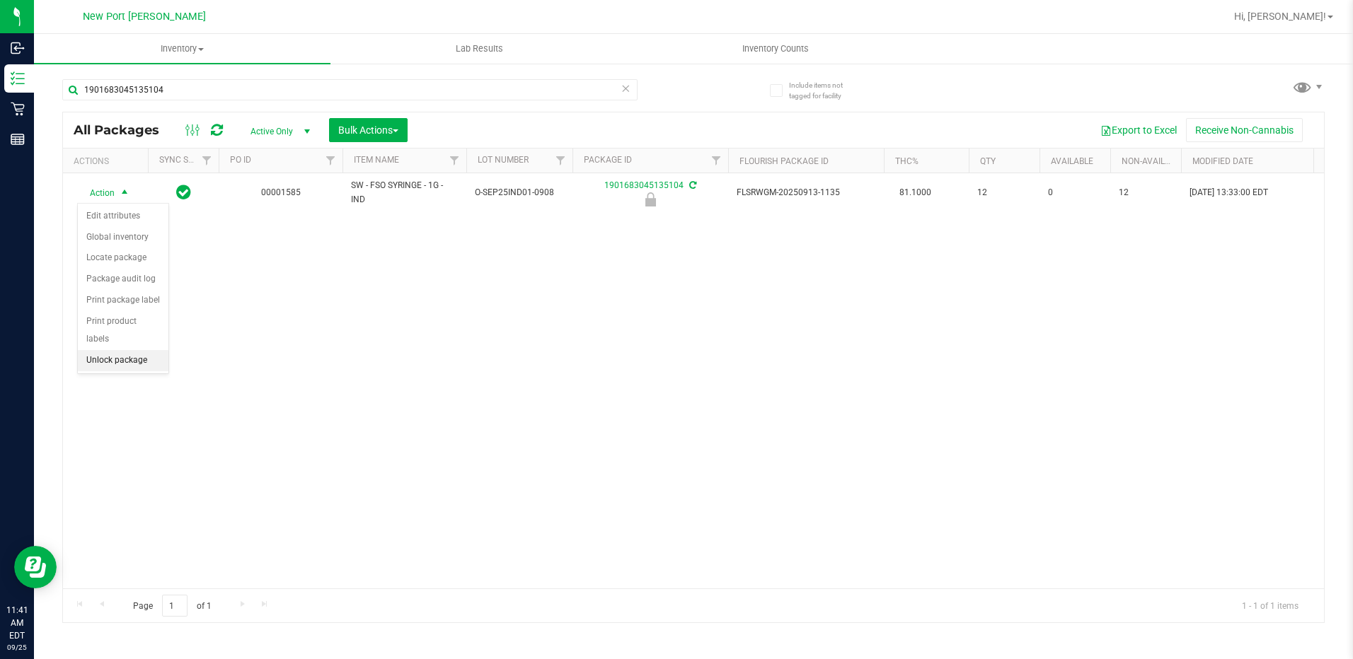
click at [130, 350] on li "Unlock package" at bounding box center [123, 360] width 91 height 21
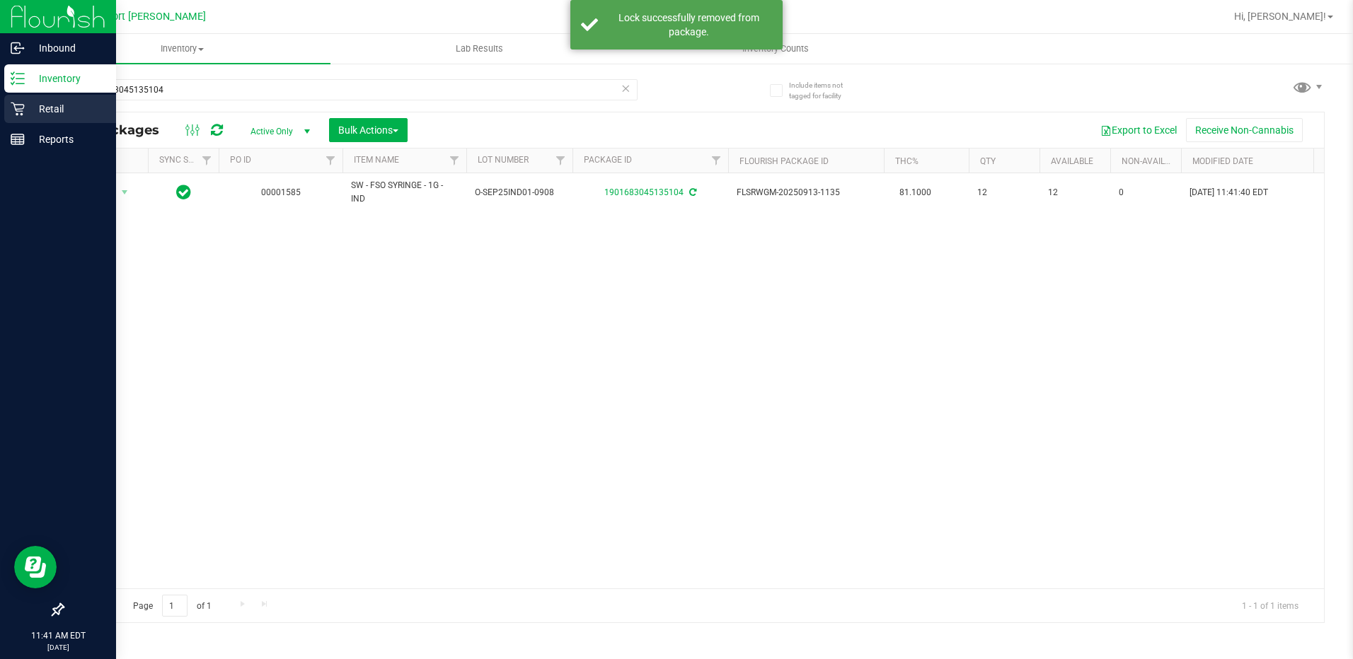
click at [28, 103] on p "Retail" at bounding box center [67, 108] width 85 height 17
